Goal: Task Accomplishment & Management: Use online tool/utility

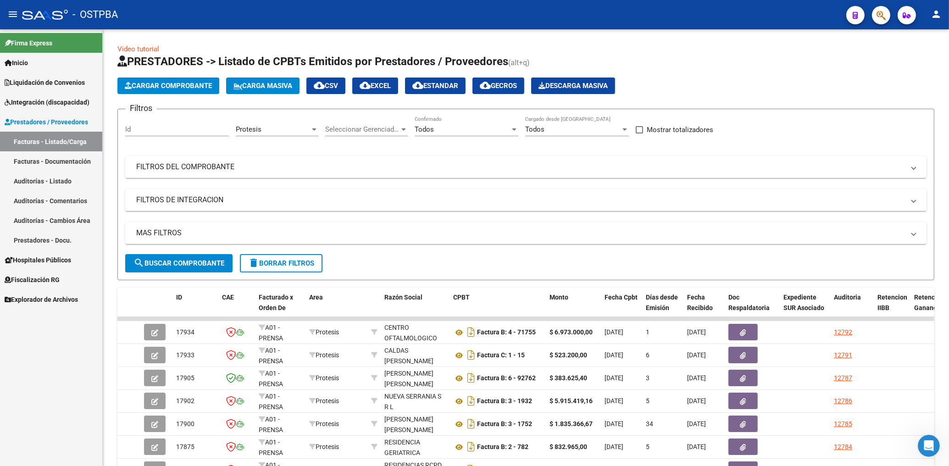
scroll to position [147, 0]
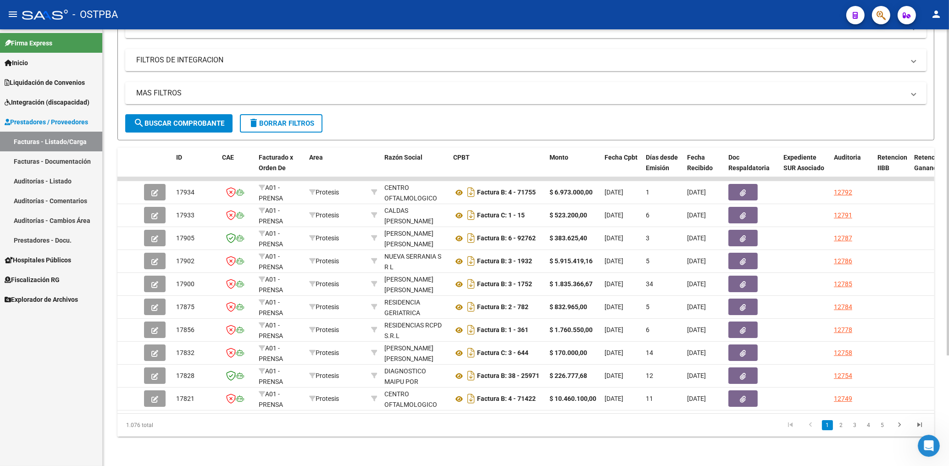
click at [190, 119] on span "search Buscar Comprobante" at bounding box center [178, 123] width 91 height 8
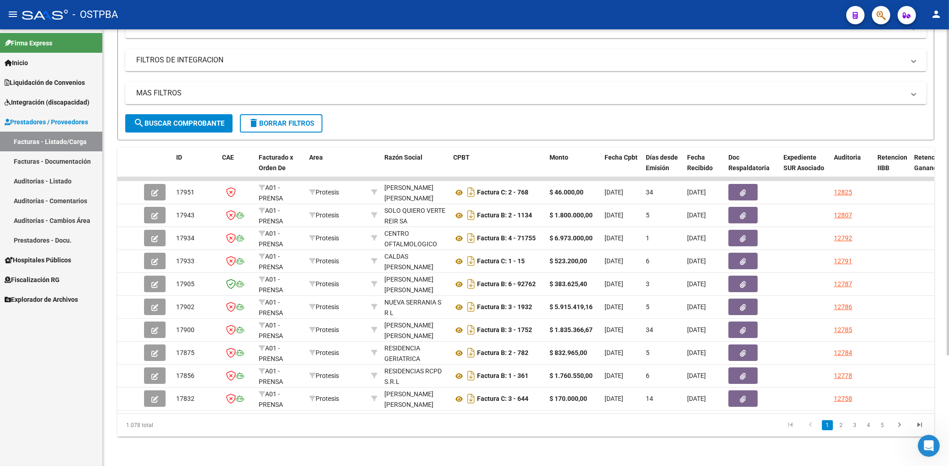
click at [193, 119] on span "search Buscar Comprobante" at bounding box center [178, 123] width 91 height 8
click at [183, 119] on span "search Buscar Comprobante" at bounding box center [178, 123] width 91 height 8
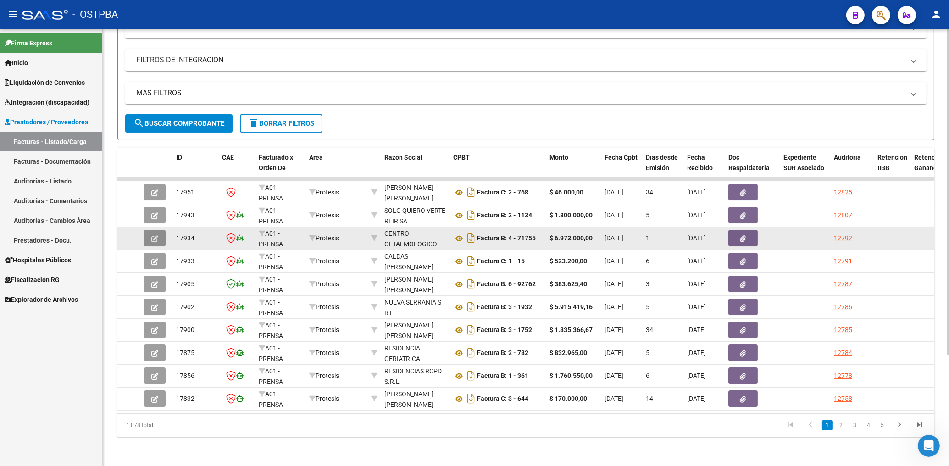
click at [153, 235] on icon "button" at bounding box center [154, 238] width 7 height 7
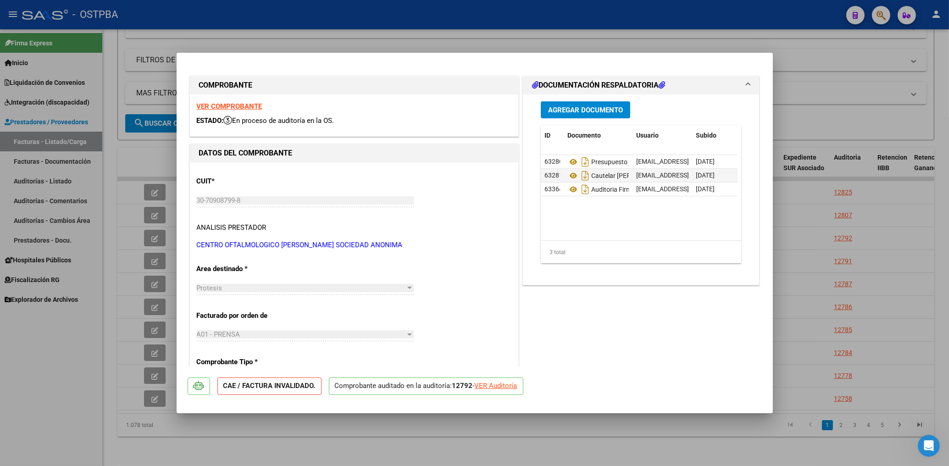
click at [252, 109] on strong "VER COMPROBANTE" at bounding box center [230, 106] width 66 height 8
drag, startPoint x: 479, startPoint y: 36, endPoint x: 487, endPoint y: 49, distance: 15.3
click at [479, 38] on div at bounding box center [474, 233] width 949 height 466
type input "$ 0,00"
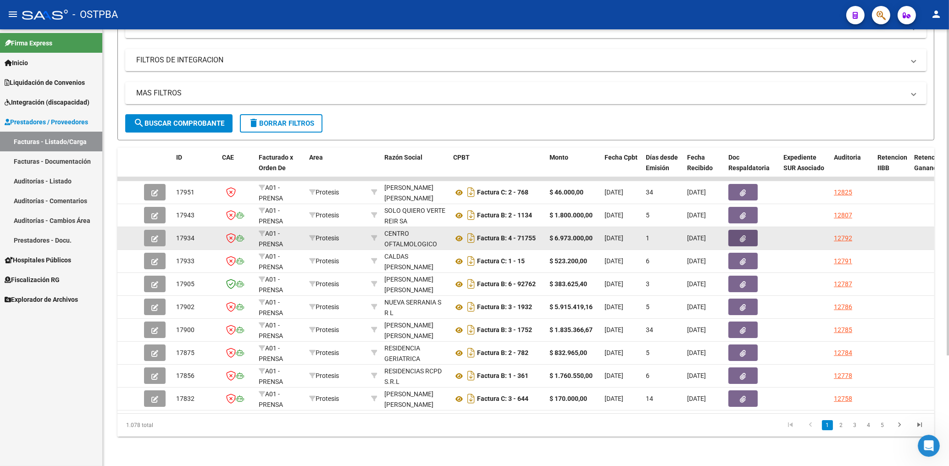
click at [746, 235] on icon "button" at bounding box center [743, 238] width 6 height 7
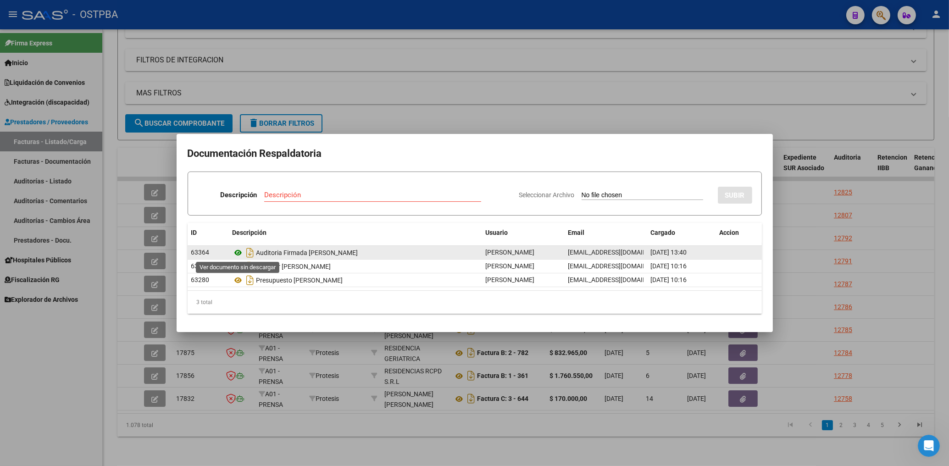
click at [238, 250] on icon at bounding box center [239, 252] width 12 height 11
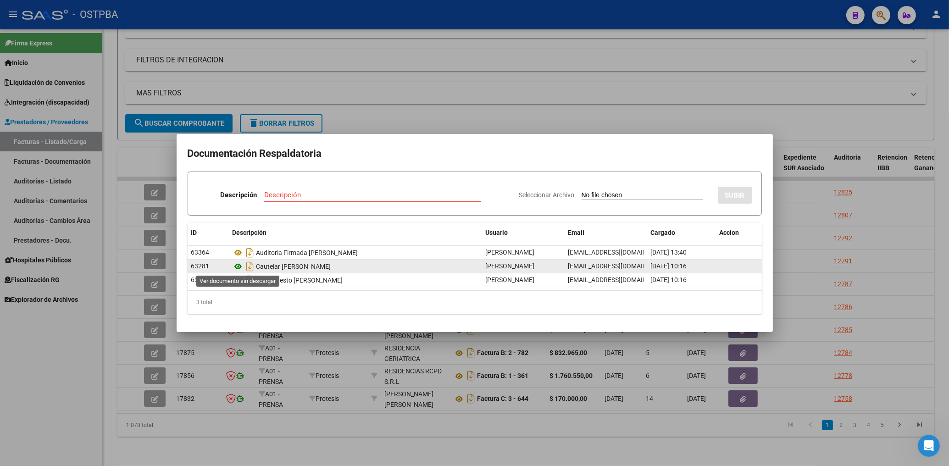
click at [239, 267] on icon at bounding box center [239, 266] width 12 height 11
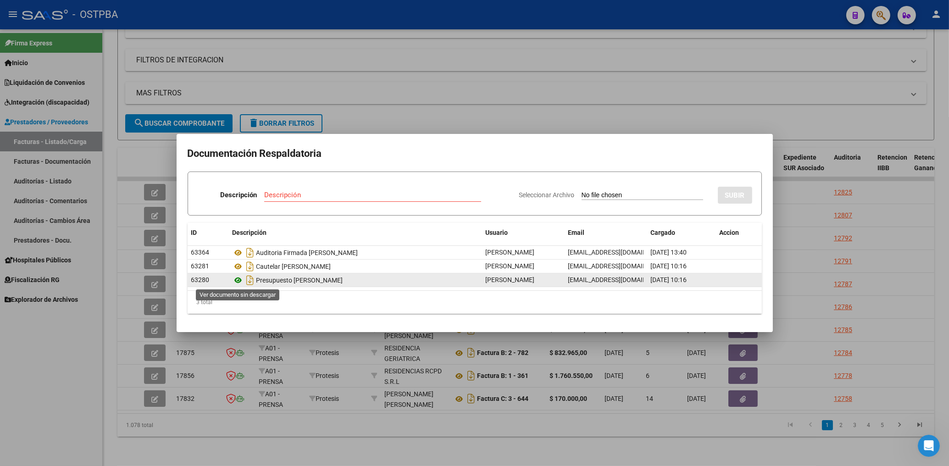
click at [237, 283] on icon at bounding box center [239, 280] width 12 height 11
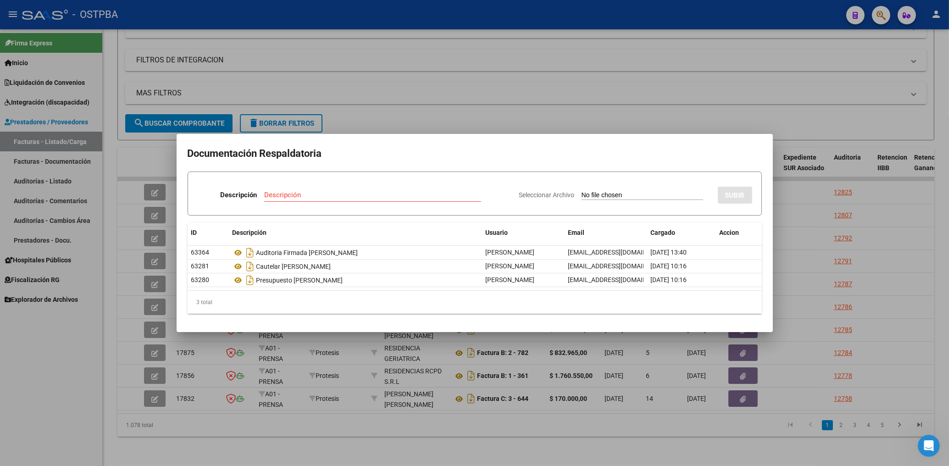
click at [642, 62] on div at bounding box center [474, 233] width 949 height 466
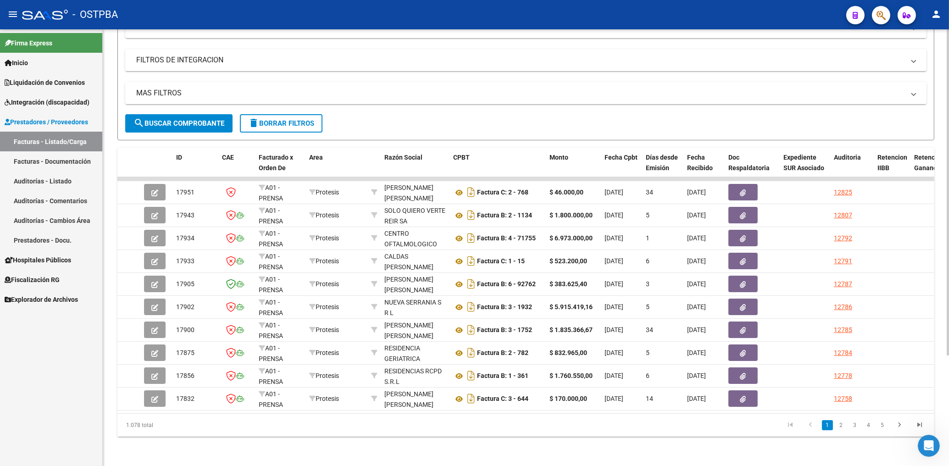
click at [447, 82] on mat-expansion-panel-header "MAS FILTROS" at bounding box center [525, 93] width 801 height 22
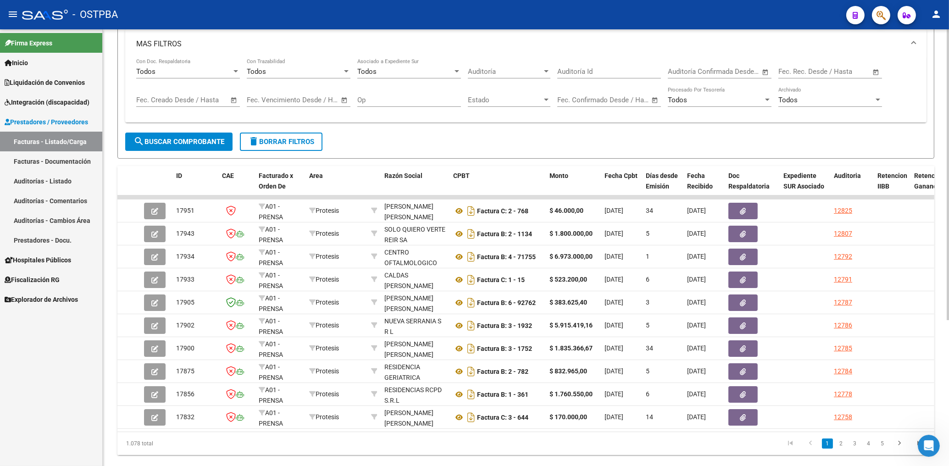
scroll to position [219, 0]
